Goal: Task Accomplishment & Management: Use online tool/utility

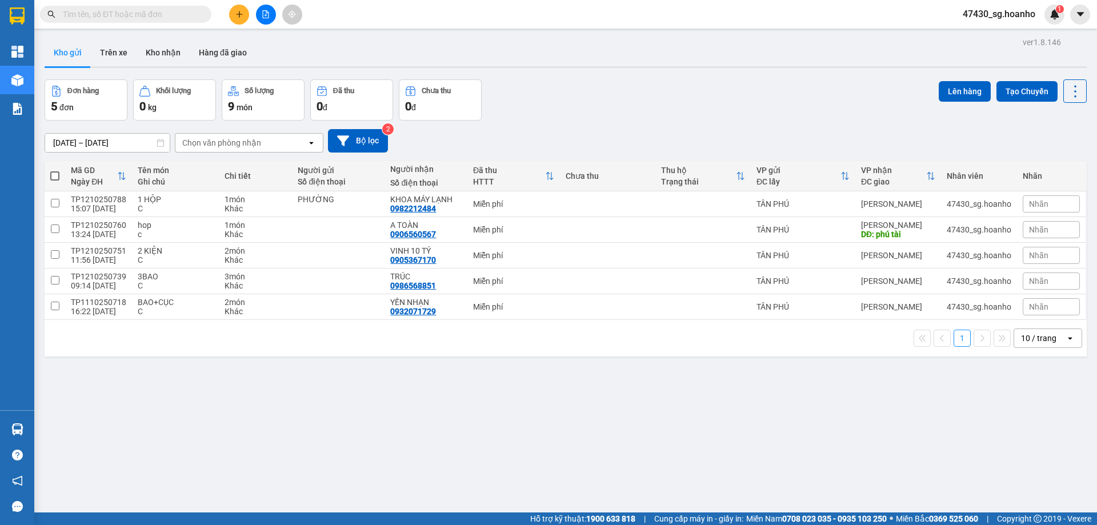
click at [58, 179] on span at bounding box center [54, 175] width 9 height 9
click at [55, 170] on input "checkbox" at bounding box center [55, 170] width 0 height 0
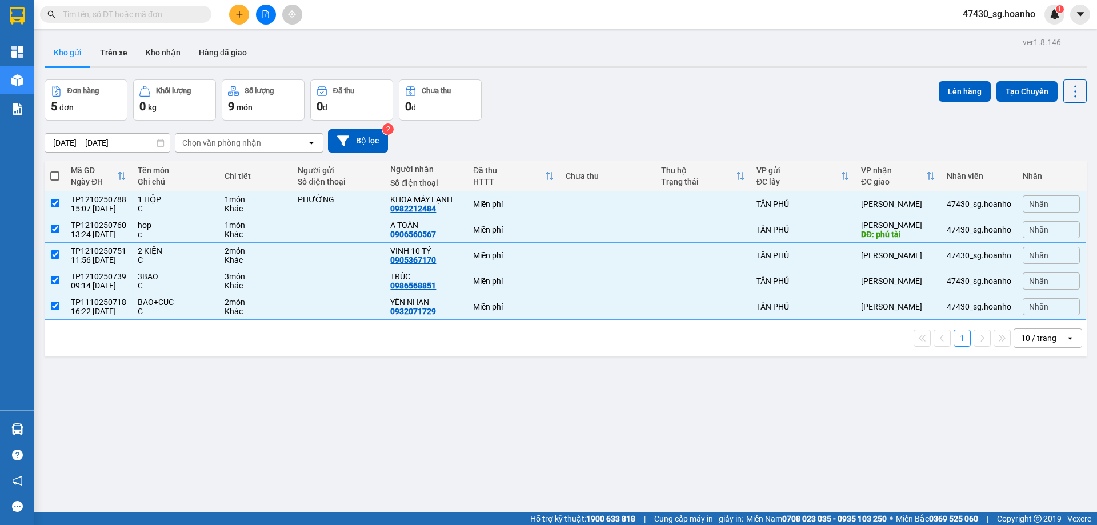
checkbox input "true"
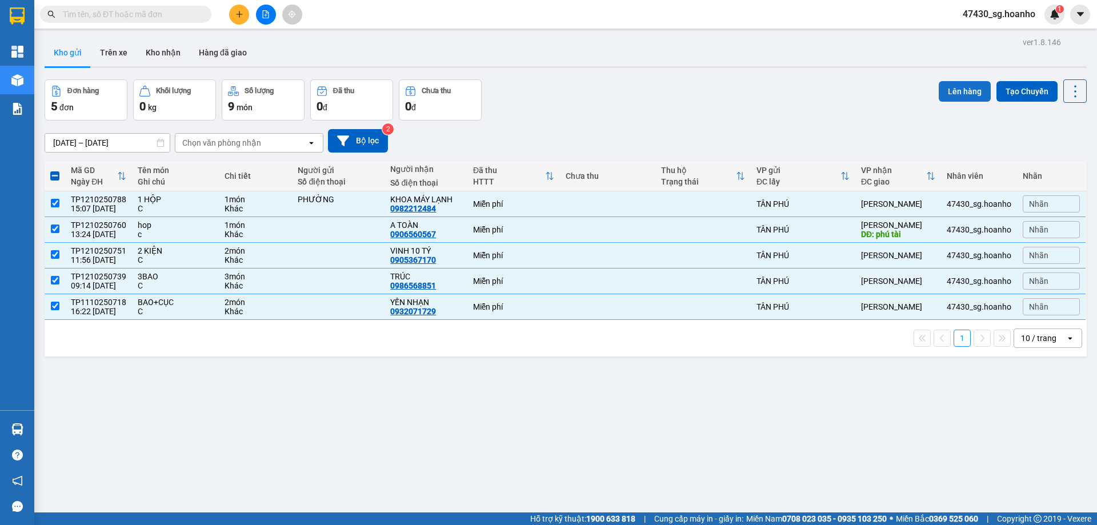
click at [963, 86] on button "Lên hàng" at bounding box center [965, 91] width 52 height 21
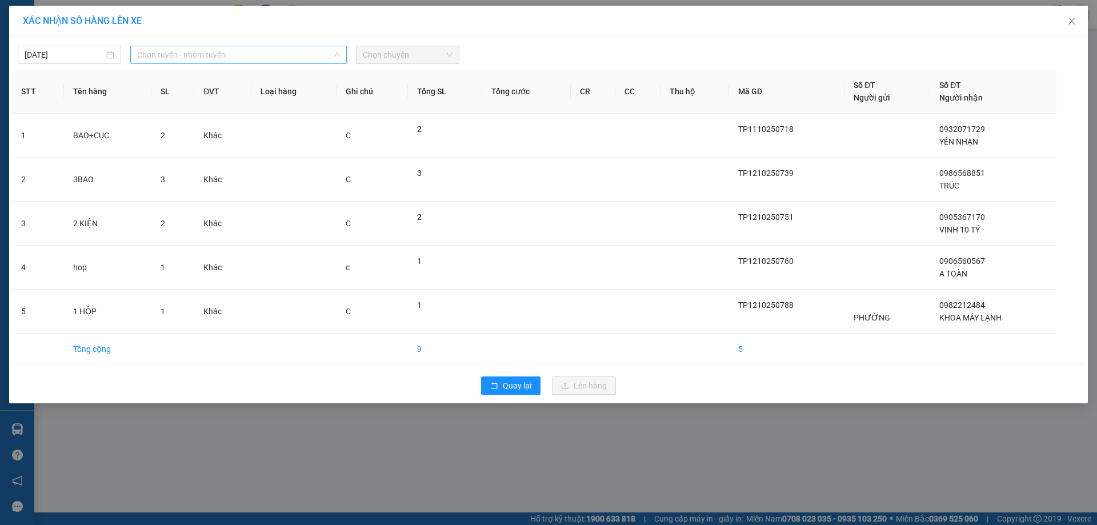
click at [230, 63] on span "Chọn tuyến - nhóm tuyến" at bounding box center [238, 54] width 203 height 17
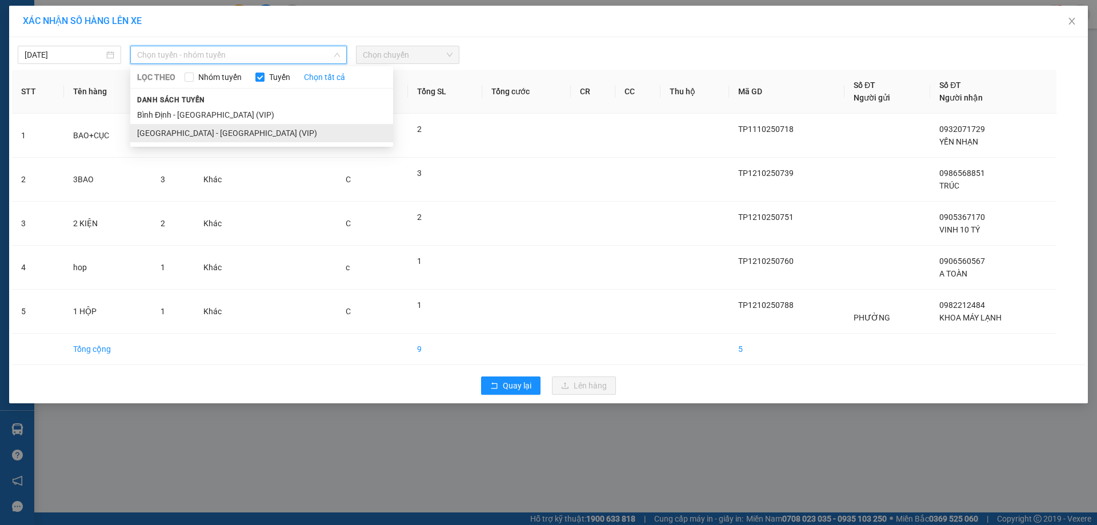
click at [252, 133] on li "[GEOGRAPHIC_DATA] - [GEOGRAPHIC_DATA] (VIP)" at bounding box center [261, 133] width 263 height 18
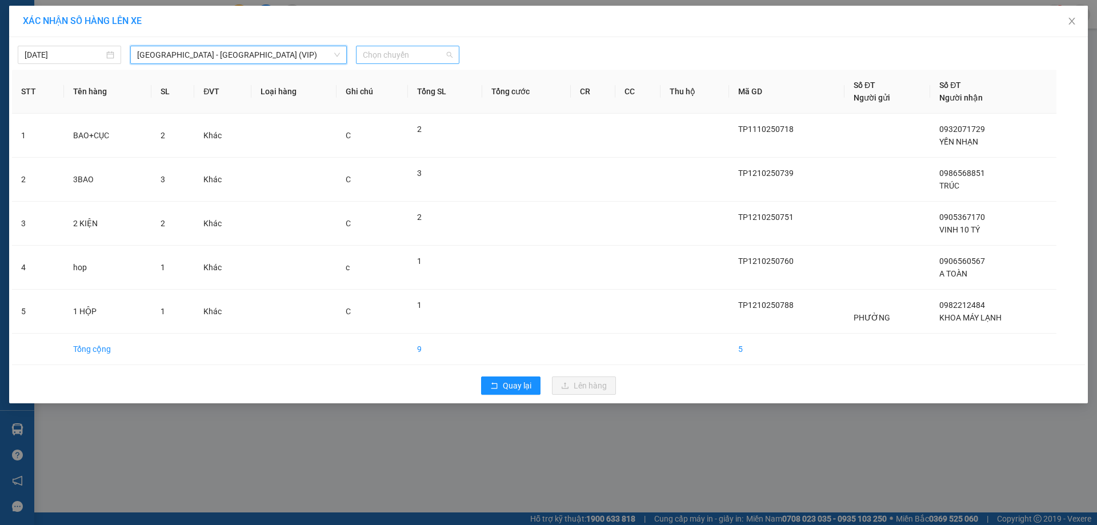
click at [378, 57] on span "Chọn chuyến" at bounding box center [408, 54] width 90 height 17
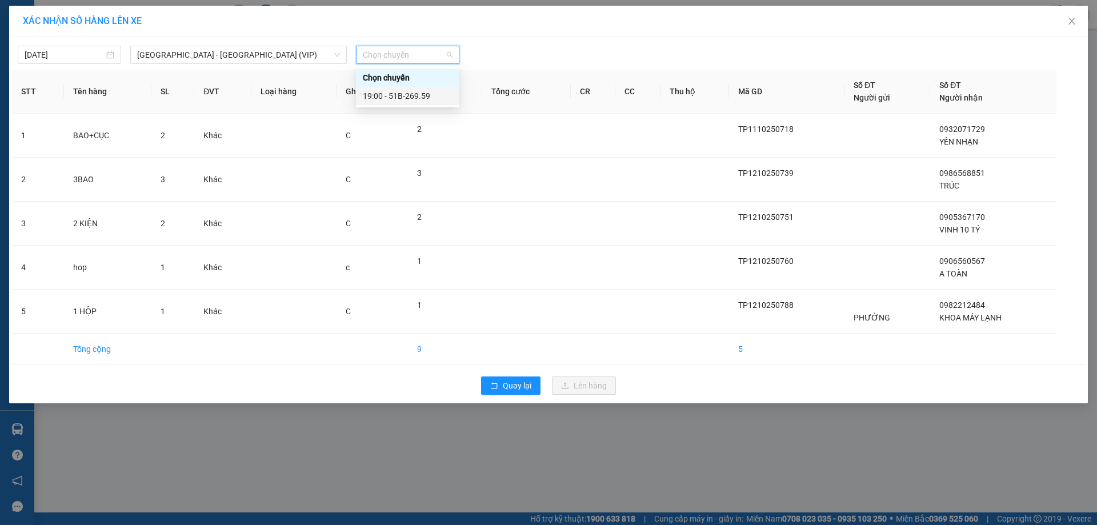
click at [404, 93] on div "19:00 - 51B-269.59" at bounding box center [407, 96] width 89 height 13
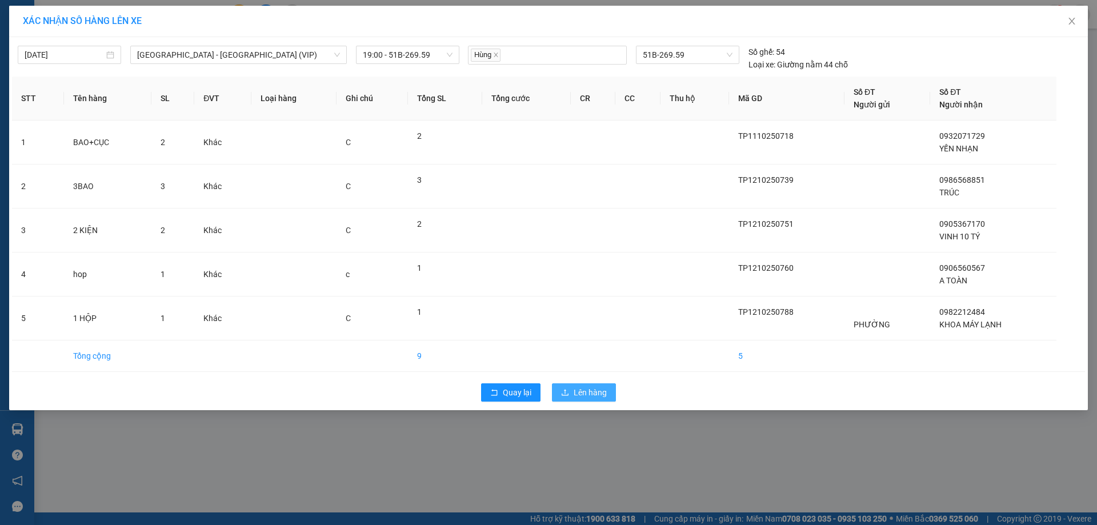
click at [587, 388] on span "Lên hàng" at bounding box center [590, 392] width 33 height 13
